Goal: Information Seeking & Learning: Learn about a topic

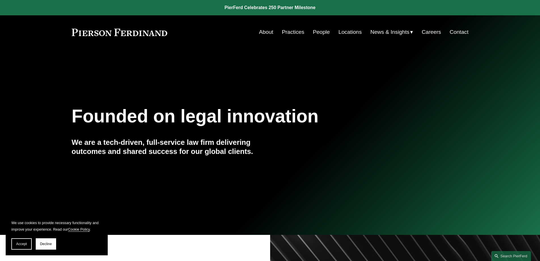
click at [318, 31] on link "People" at bounding box center [321, 32] width 17 height 11
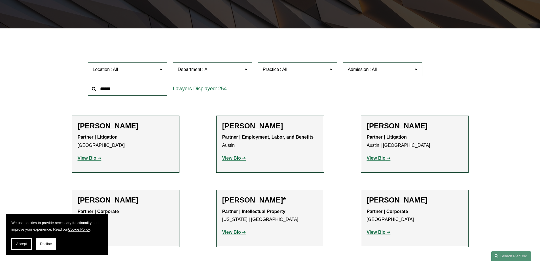
scroll to position [142, 0]
click at [138, 86] on input "text" at bounding box center [127, 88] width 79 height 14
type input "*******"
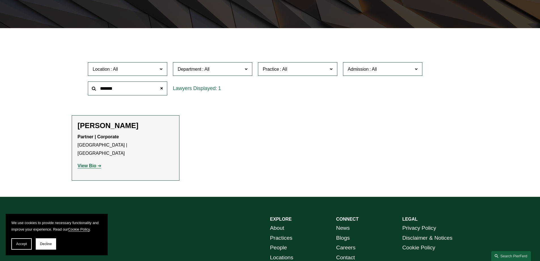
click at [85, 163] on strong "View Bio" at bounding box center [87, 165] width 19 height 5
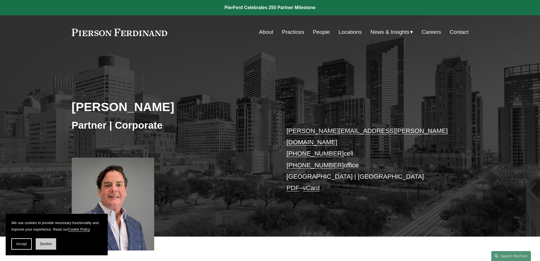
click at [40, 245] on span "Decline" at bounding box center [46, 244] width 12 height 4
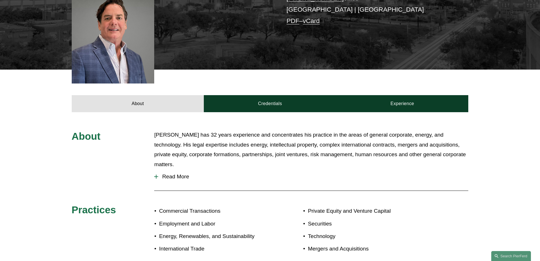
scroll to position [170, 0]
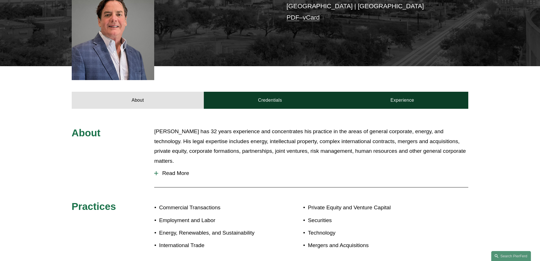
click at [167, 170] on span "Read More" at bounding box center [313, 173] width 310 height 6
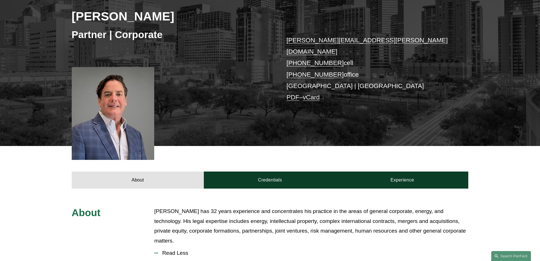
scroll to position [113, 0]
